Goal: Transaction & Acquisition: Book appointment/travel/reservation

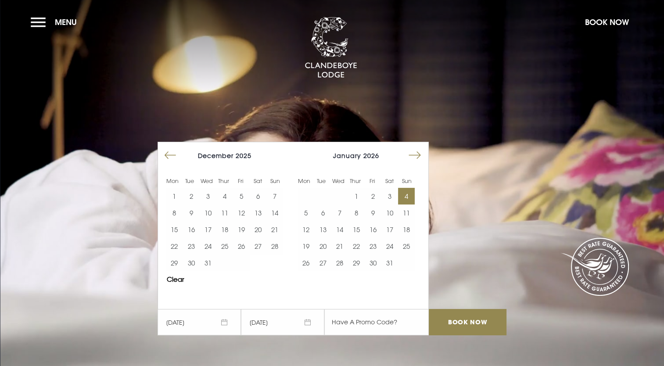
click at [309, 213] on button "5" at bounding box center [306, 213] width 17 height 17
click at [465, 315] on input "Book Now" at bounding box center [467, 322] width 77 height 26
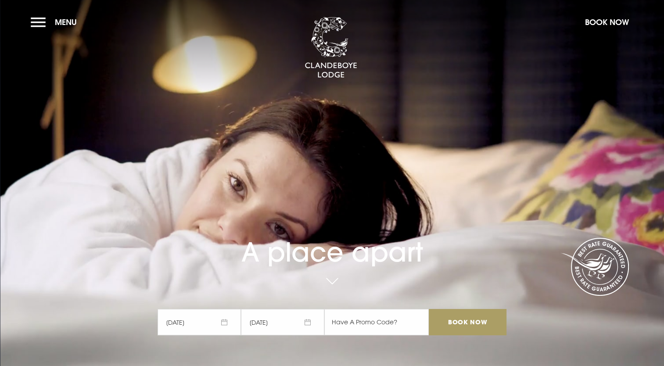
click at [465, 322] on input "Book Now" at bounding box center [467, 322] width 77 height 26
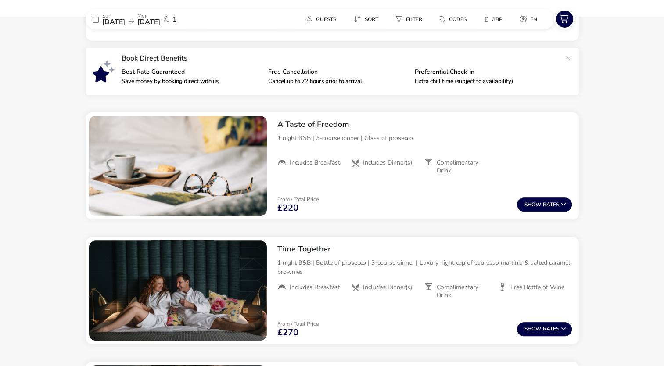
scroll to position [289, 0]
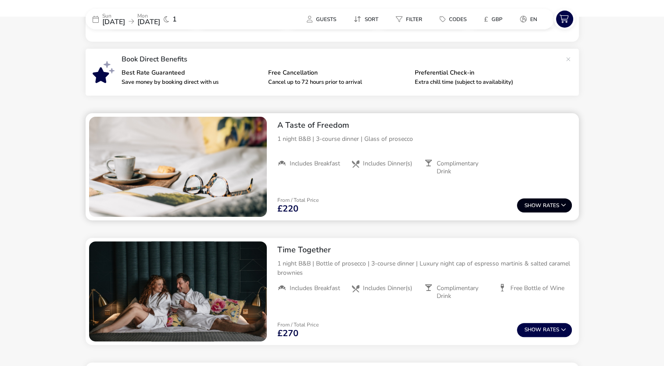
click at [551, 205] on button "Show Rates" at bounding box center [544, 205] width 55 height 14
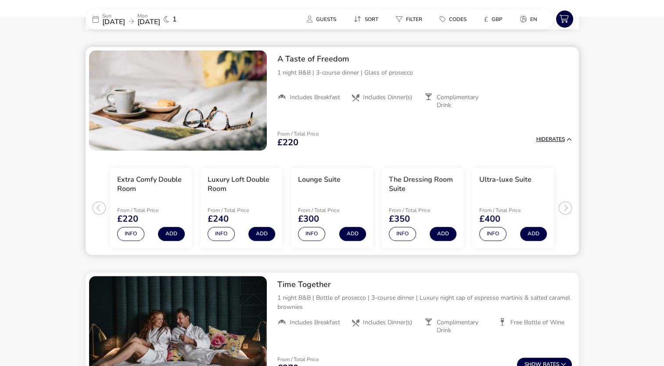
scroll to position [358, 0]
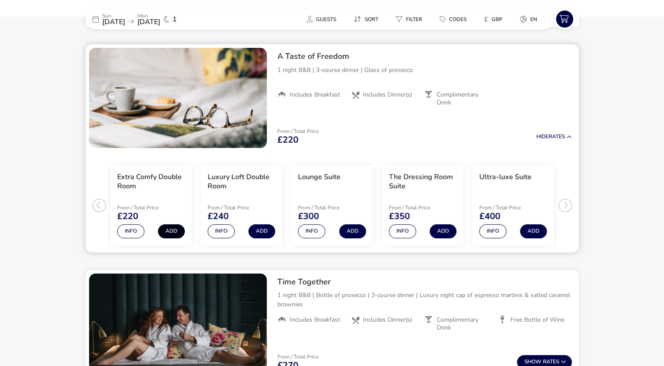
click at [173, 233] on button "Add" at bounding box center [171, 231] width 27 height 14
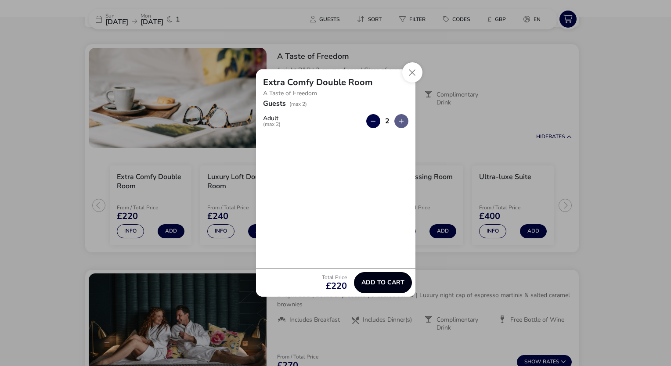
click at [374, 277] on button "Add to cart" at bounding box center [383, 282] width 58 height 21
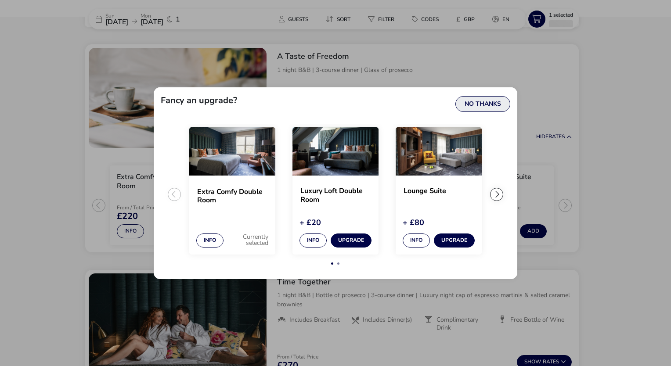
click at [478, 104] on button "No Thanks" at bounding box center [482, 104] width 55 height 16
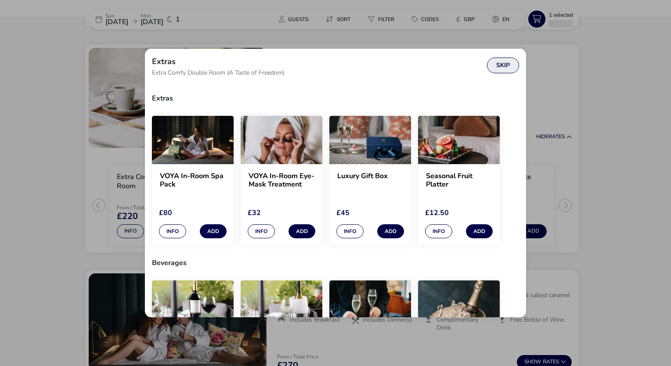
click at [506, 66] on button "Skip" at bounding box center [503, 66] width 32 height 16
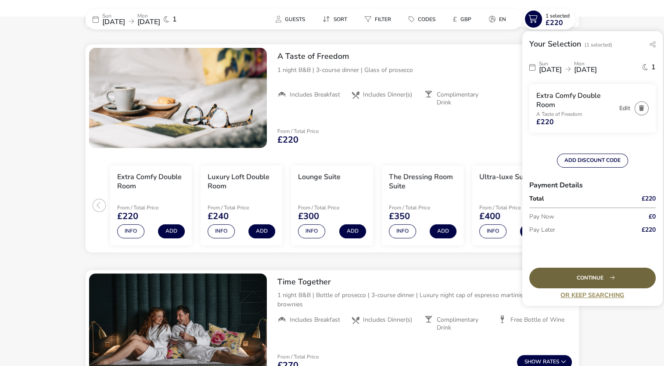
click at [567, 277] on div "Continue" at bounding box center [592, 278] width 126 height 21
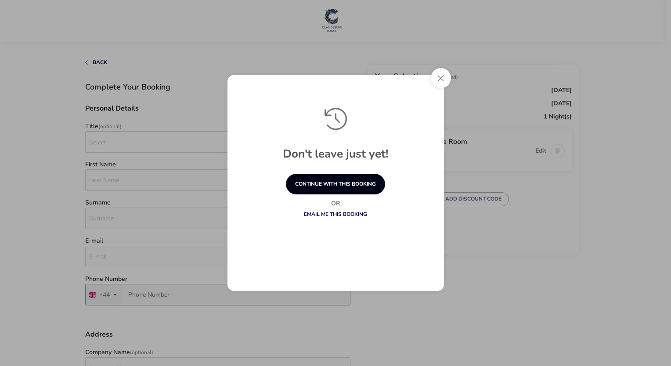
click at [342, 183] on button "continue with this booking" at bounding box center [335, 184] width 99 height 21
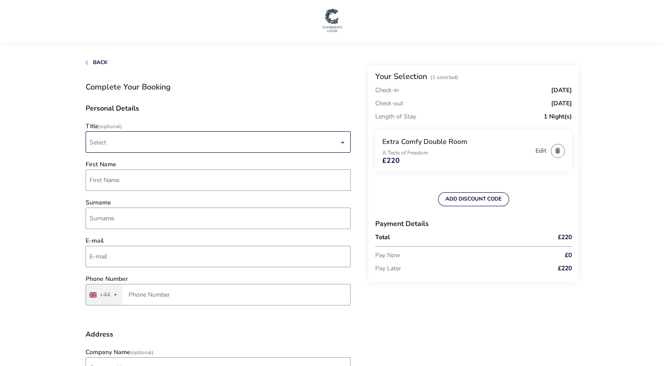
click at [151, 144] on span "Select" at bounding box center [214, 142] width 249 height 21
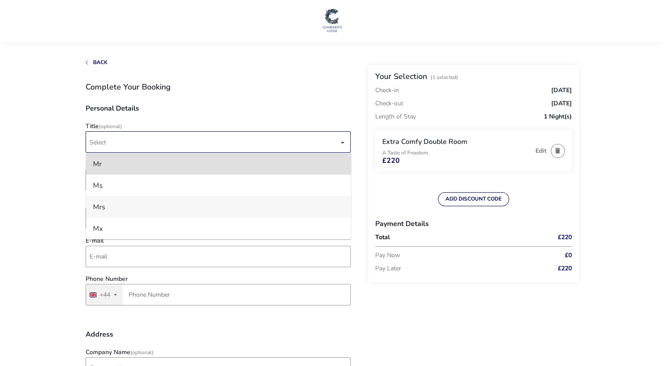
click at [124, 210] on li "Mrs" at bounding box center [218, 207] width 265 height 22
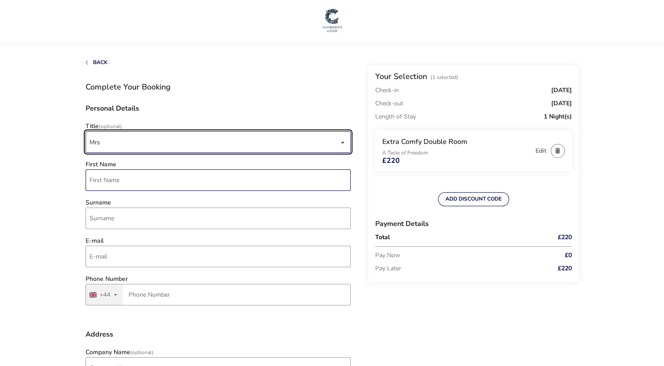
click at [119, 187] on input "First Name" at bounding box center [218, 180] width 265 height 22
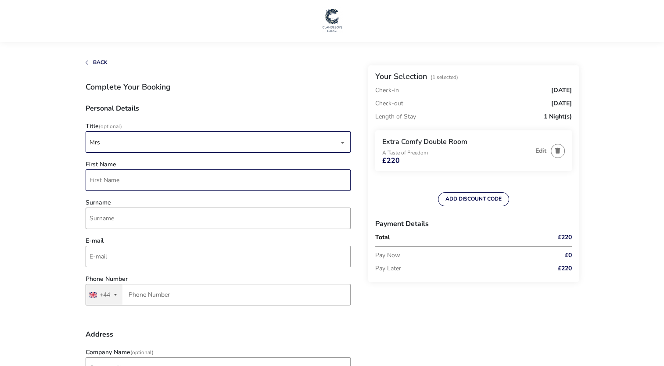
type input "Emmeline"
type input "Johnston"
type input "ems_j@hotmail.co.uk"
type input "7947 432523"
type input "5, Bristol Park"
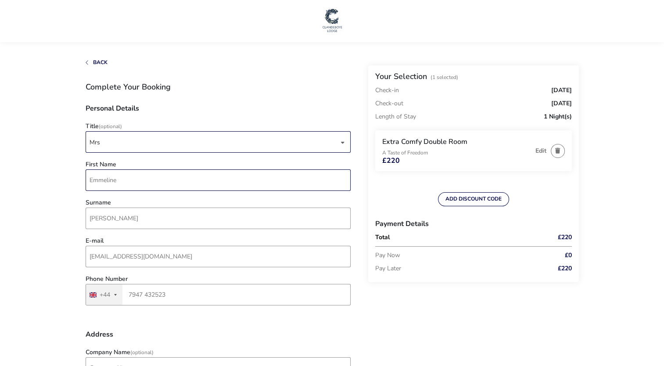
type input "Newtownards"
type input "bt23 4rh"
drag, startPoint x: 151, startPoint y: 289, endPoint x: 76, endPoint y: 280, distance: 75.1
type input "7734 942186"
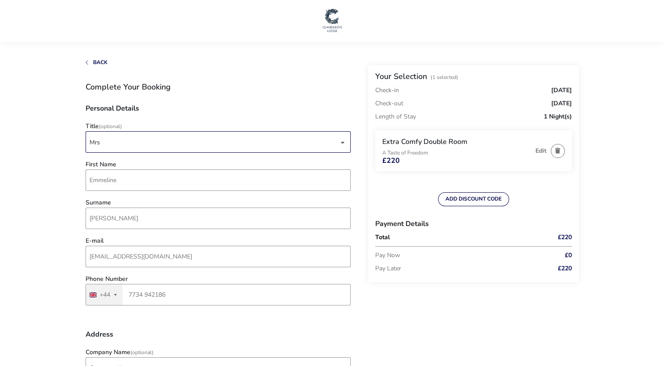
click at [173, 337] on h3 "Address" at bounding box center [218, 338] width 265 height 14
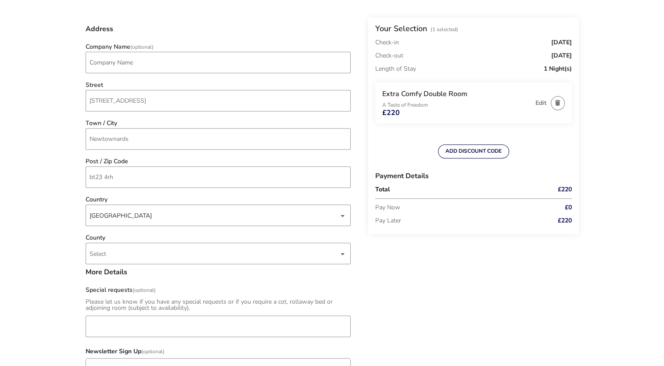
scroll to position [302, 0]
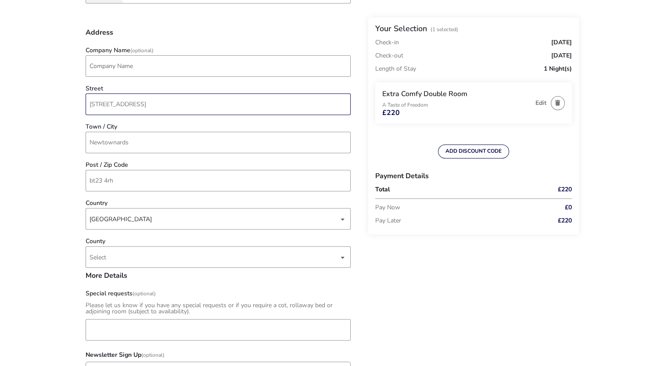
click at [95, 106] on input "5, Bristol Park" at bounding box center [218, 105] width 265 height 22
type input "5 Bristol Park"
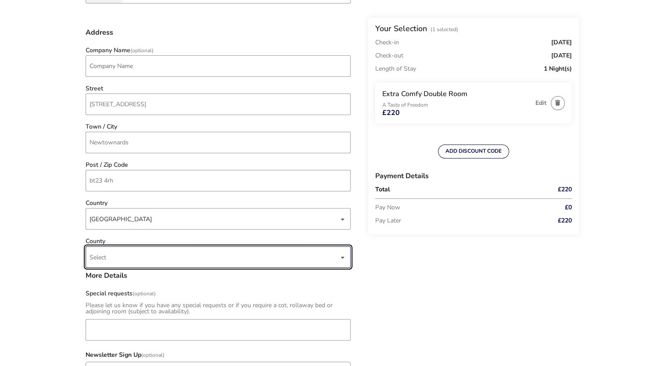
click at [114, 253] on span "Select" at bounding box center [214, 257] width 249 height 21
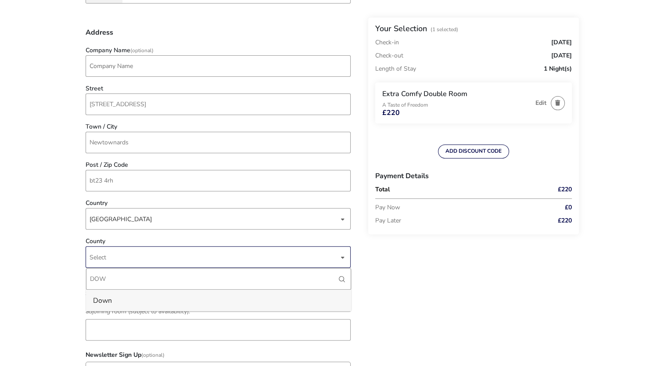
type input "DOW"
click at [113, 302] on li "Down" at bounding box center [218, 301] width 265 height 22
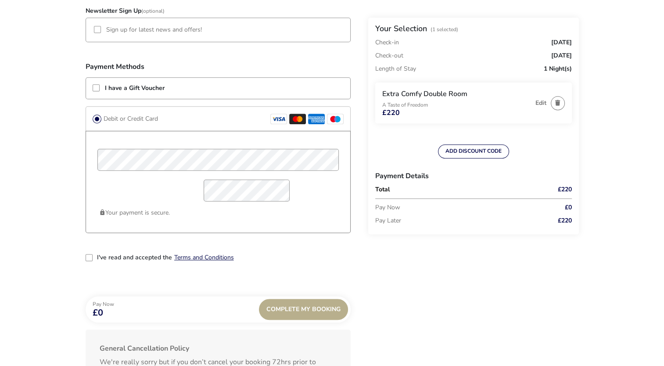
scroll to position [655, 0]
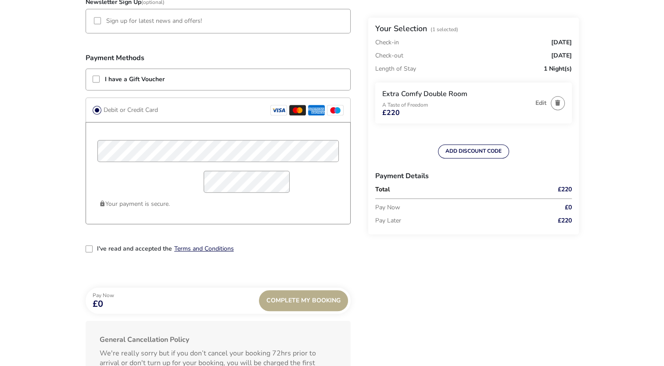
click at [265, 259] on div "I've read and accepted the Terms and Conditions" at bounding box center [218, 255] width 265 height 21
click at [86, 247] on div "2-term_condi" at bounding box center [89, 248] width 7 height 7
click at [304, 302] on div "Complete My Booking" at bounding box center [303, 300] width 89 height 21
